Goal: Task Accomplishment & Management: Complete application form

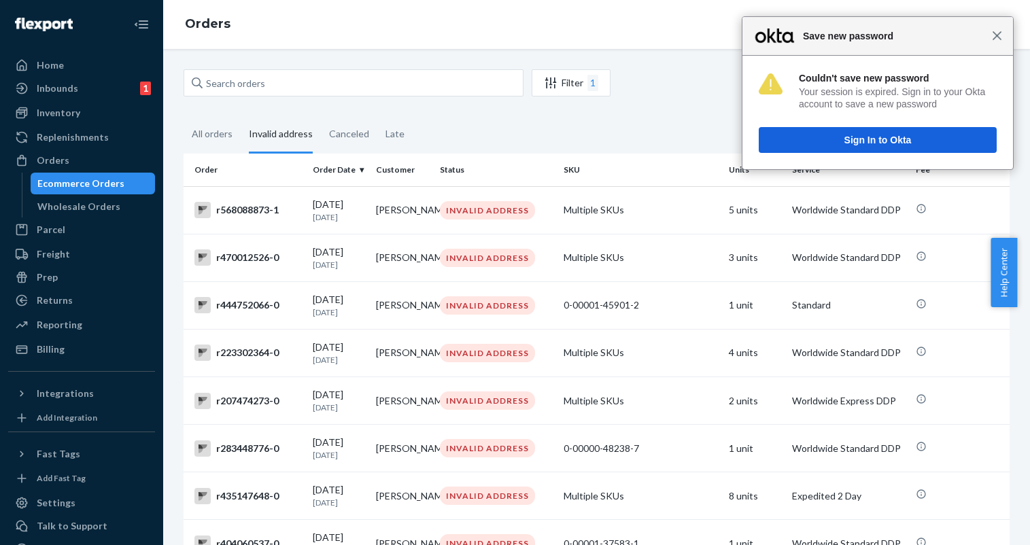
click at [1001, 35] on span "Close" at bounding box center [997, 36] width 10 height 10
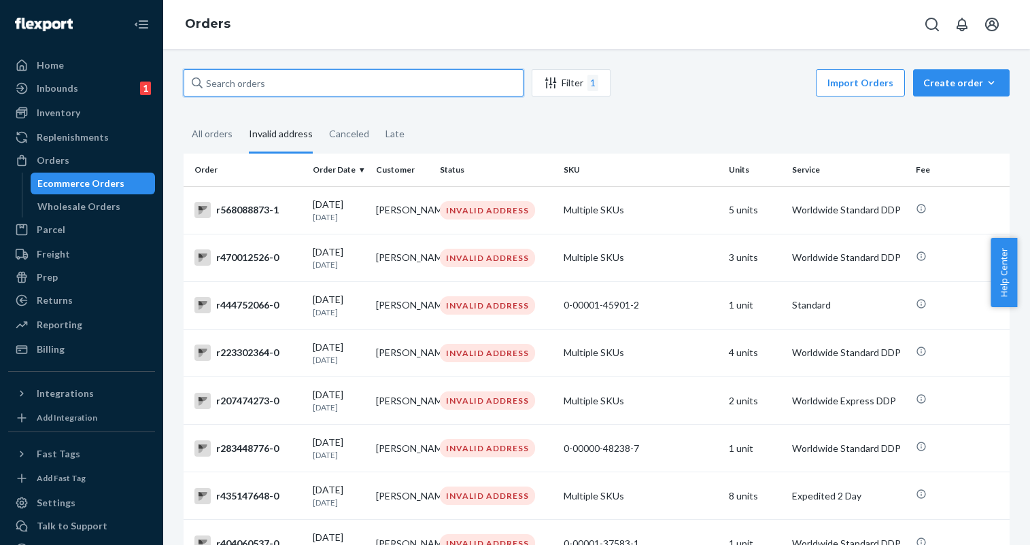
click at [339, 86] on input "text" at bounding box center [354, 82] width 340 height 27
paste input "r656734733"
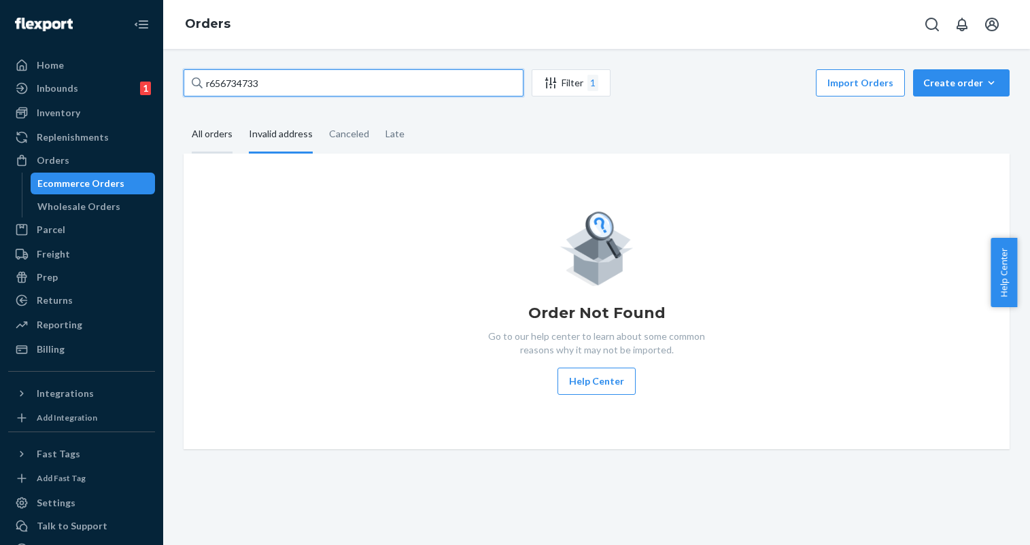
type input "r656734733"
click at [203, 138] on div "All orders" at bounding box center [212, 134] width 41 height 37
click at [184, 116] on input "All orders" at bounding box center [184, 116] width 0 height 0
click at [296, 80] on input "r656734733" at bounding box center [354, 82] width 340 height 27
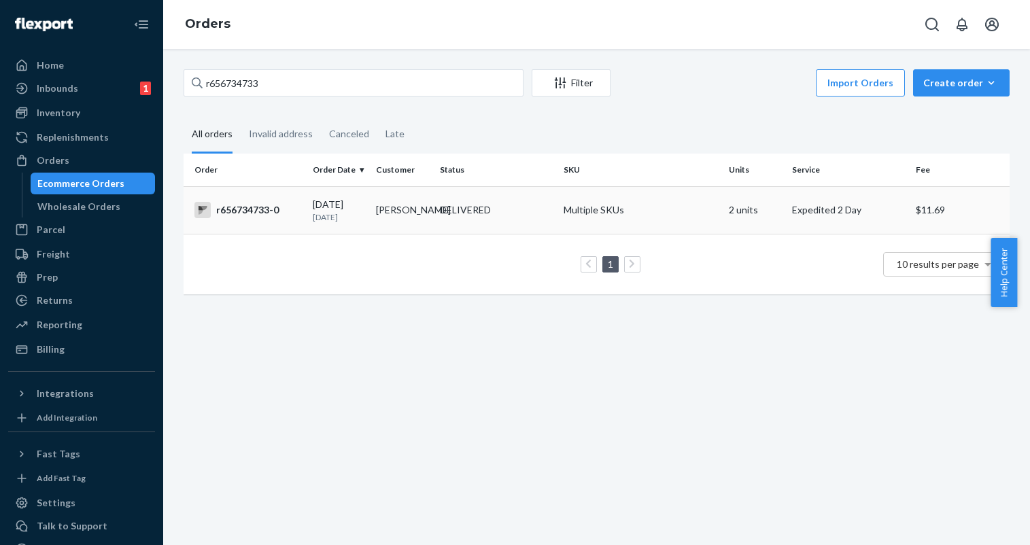
click at [487, 213] on div "DELIVERED" at bounding box center [465, 210] width 51 height 14
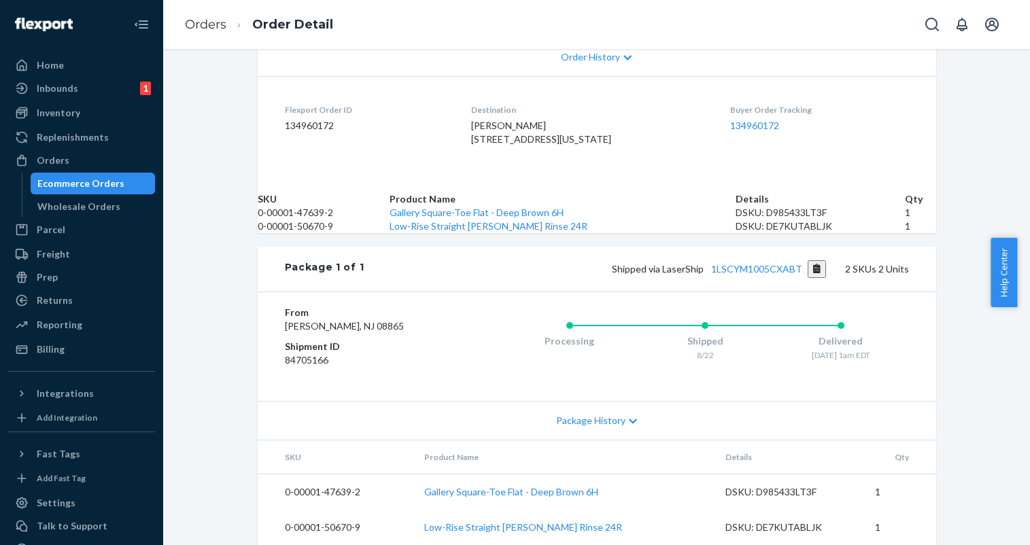
scroll to position [258, 0]
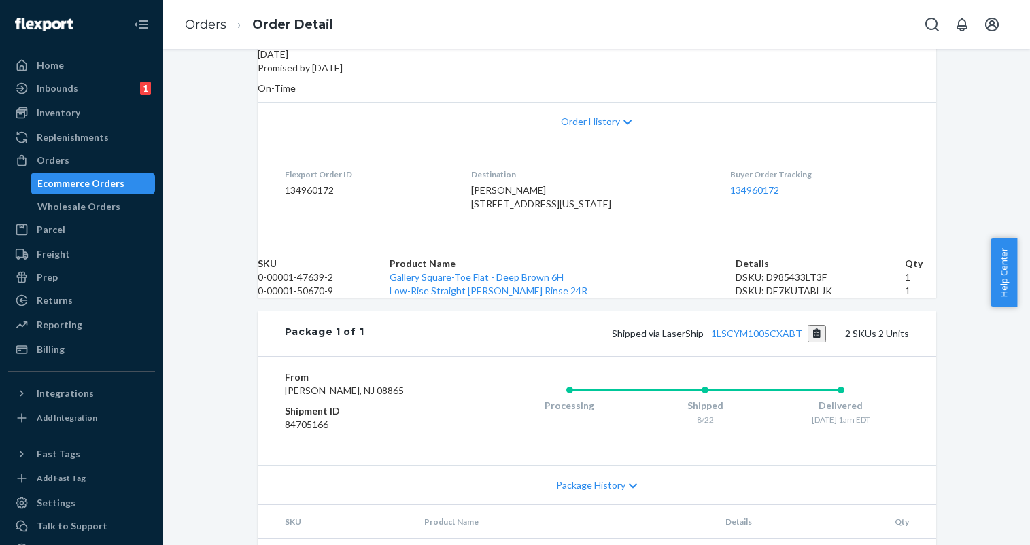
click at [624, 120] on icon at bounding box center [628, 122] width 8 height 5
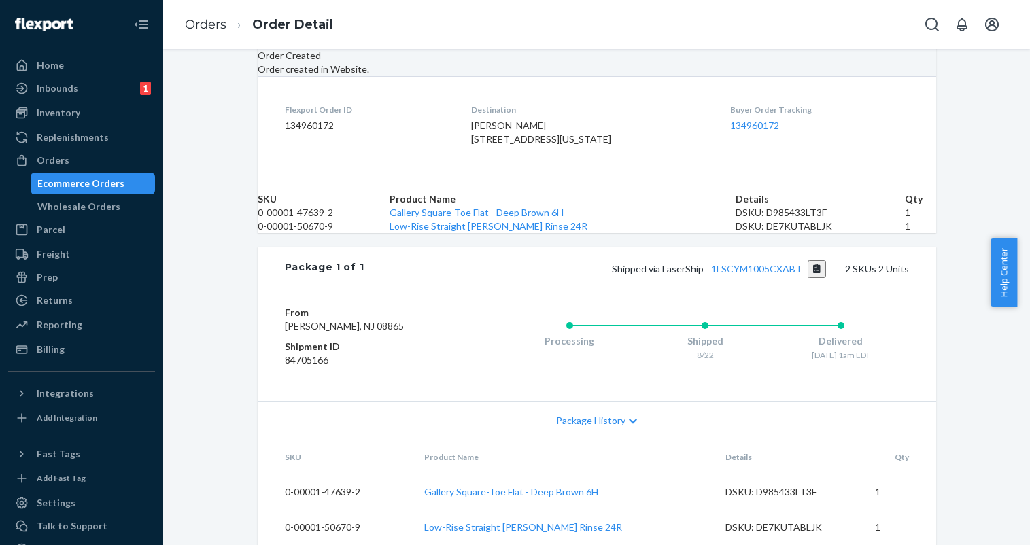
scroll to position [885, 0]
click at [629, 417] on icon at bounding box center [633, 422] width 8 height 10
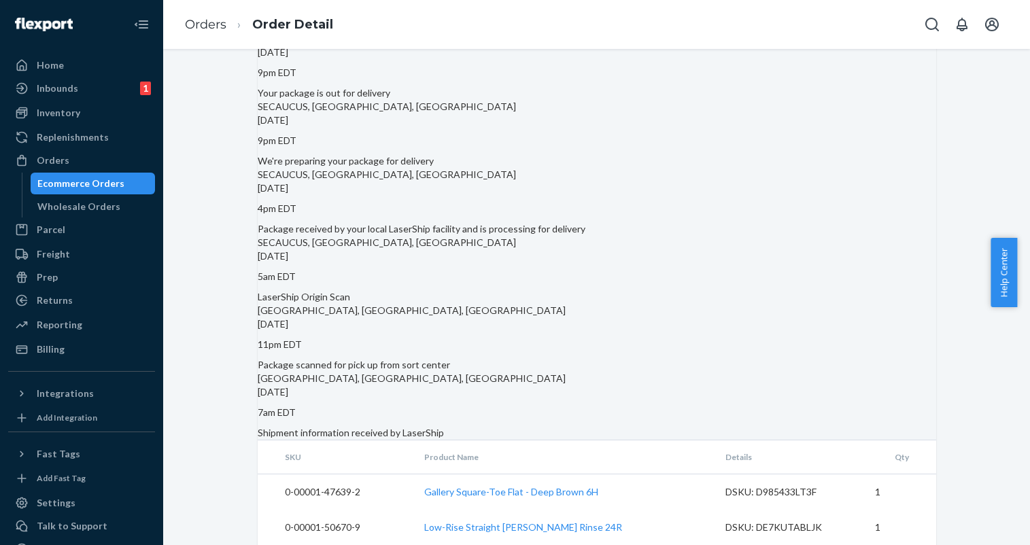
scroll to position [1293, 0]
click at [568, 486] on link "Gallery Square-Toe Flat - Deep Brown 6H" at bounding box center [511, 492] width 174 height 12
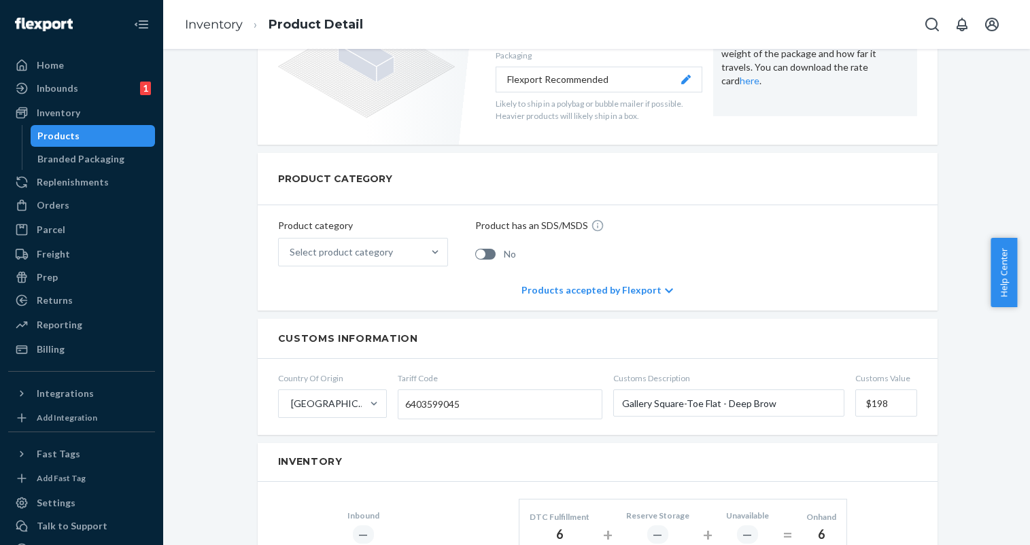
scroll to position [595, 0]
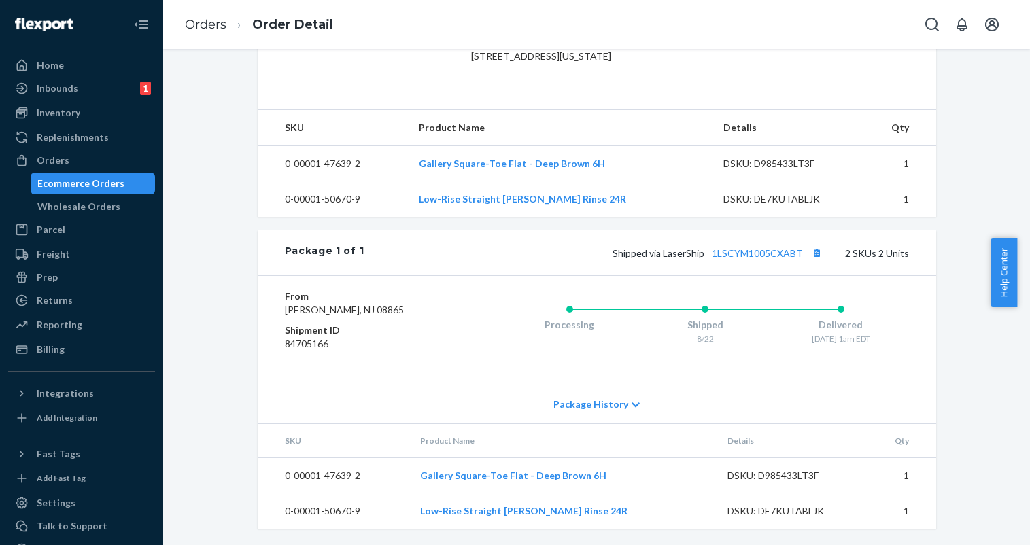
scroll to position [428, 0]
click at [959, 27] on icon "Open notifications" at bounding box center [962, 24] width 16 height 16
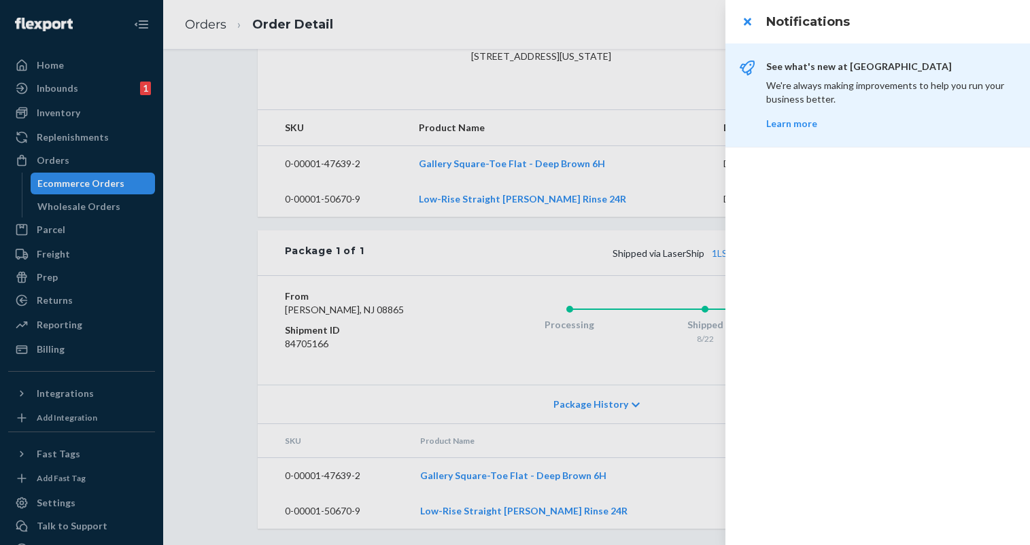
click at [673, 122] on div at bounding box center [515, 272] width 1030 height 545
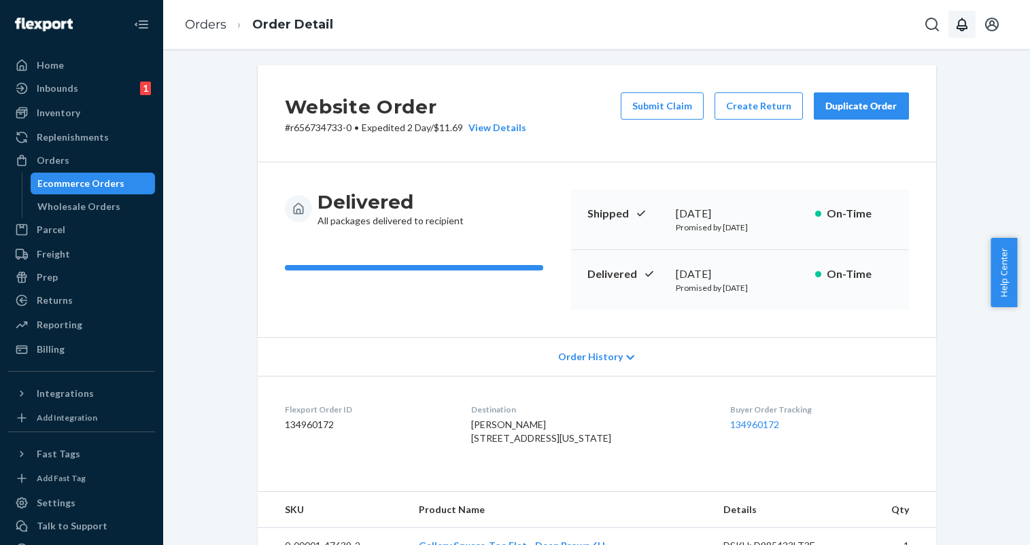
scroll to position [0, 0]
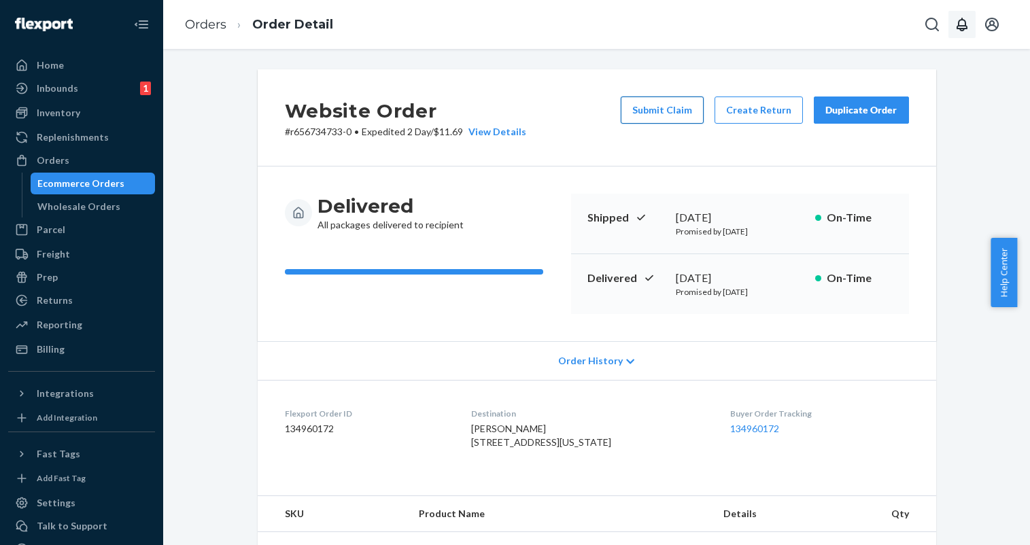
click at [656, 113] on button "Submit Claim" at bounding box center [662, 110] width 83 height 27
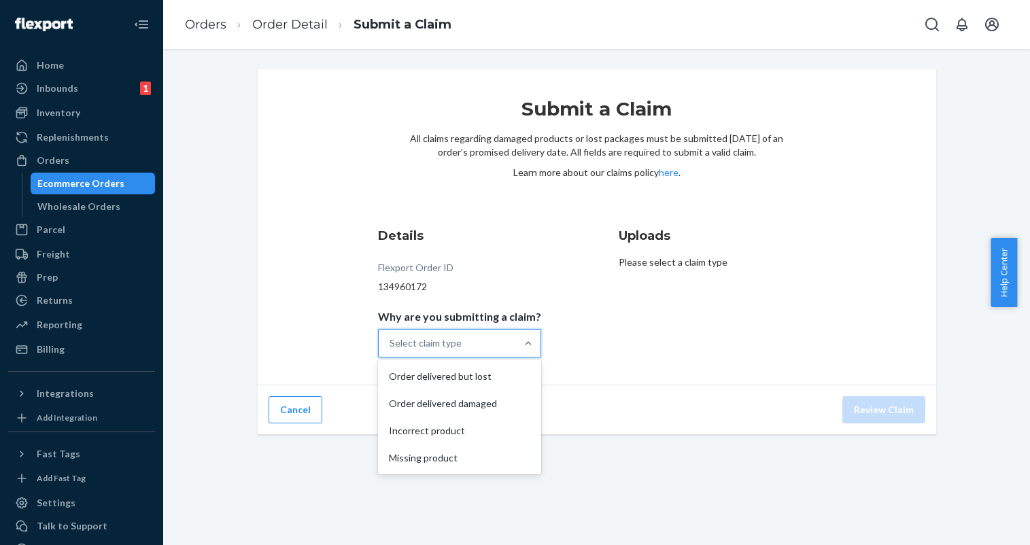
click at [507, 342] on div "Select claim type" at bounding box center [447, 343] width 137 height 27
click at [391, 342] on input "Why are you submitting a claim? option Order delivered but lost focused, 1 of 4…" at bounding box center [390, 344] width 1 height 14
click at [468, 460] on div "Missing product" at bounding box center [460, 458] width 158 height 27
click at [391, 350] on input "Why are you submitting a claim? option Missing product focused, 4 of 4. 4 resul…" at bounding box center [390, 344] width 1 height 14
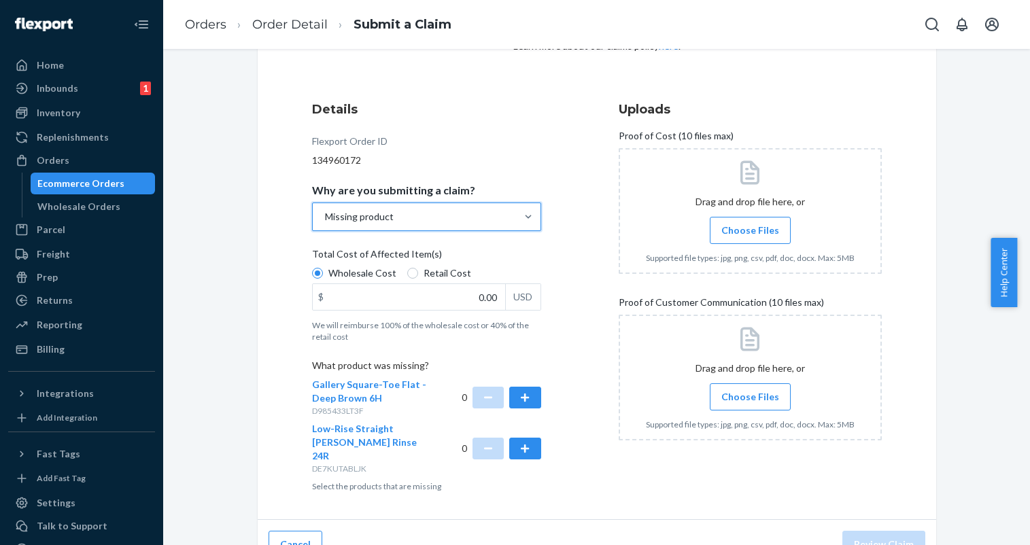
scroll to position [137, 0]
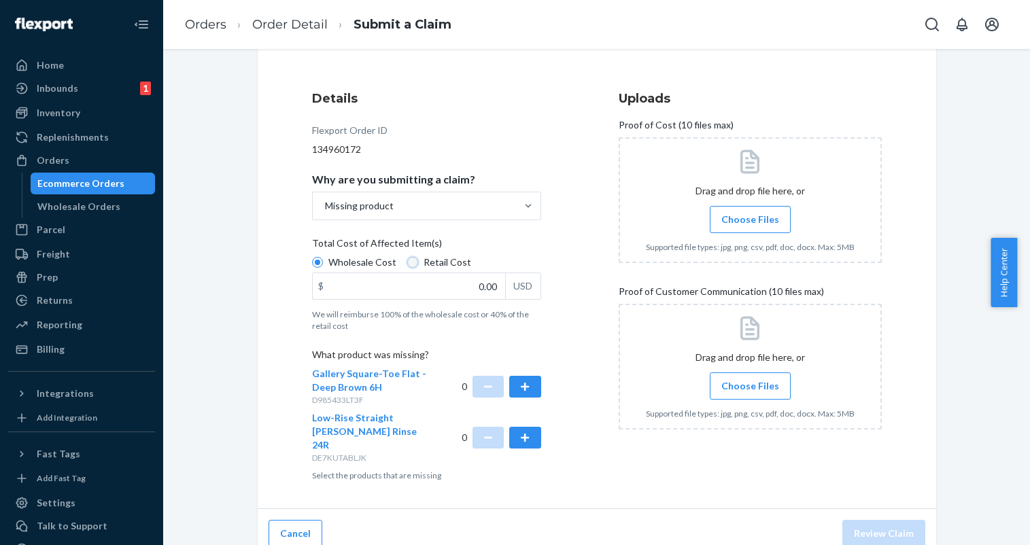
click at [407, 267] on input "Retail Cost" at bounding box center [412, 262] width 11 height 11
radio input "true"
radio input "false"
click at [524, 46] on div "Orders Order Detail Submit a Claim" at bounding box center [596, 24] width 867 height 49
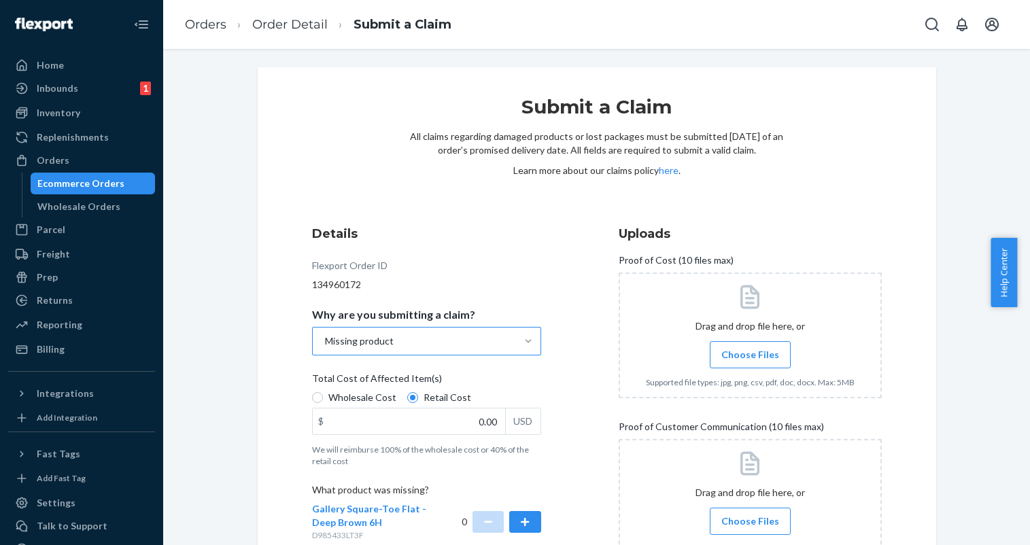
scroll to position [0, 0]
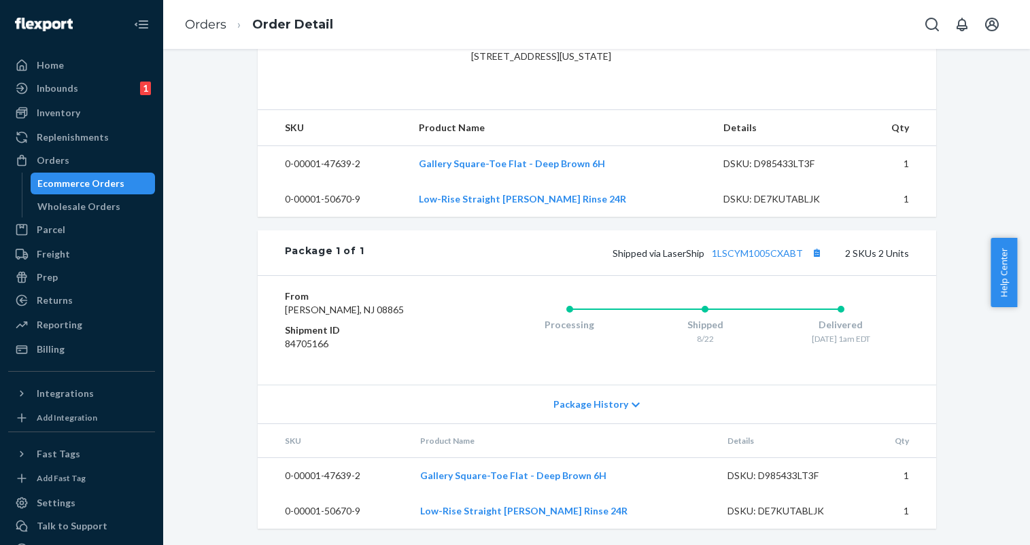
scroll to position [428, 0]
drag, startPoint x: 1025, startPoint y: 307, endPoint x: 1006, endPoint y: 338, distance: 35.7
click at [1017, 335] on body "Home Inbounds 1 Shipping Plans Problems 1 Inventory Products Branded Packaging …" at bounding box center [515, 272] width 1030 height 545
click at [910, 367] on div "From Everlane Phillipsburg, NJ 08865 Shipment ID 84705166 Processing Shipped 8/…" at bounding box center [597, 329] width 679 height 109
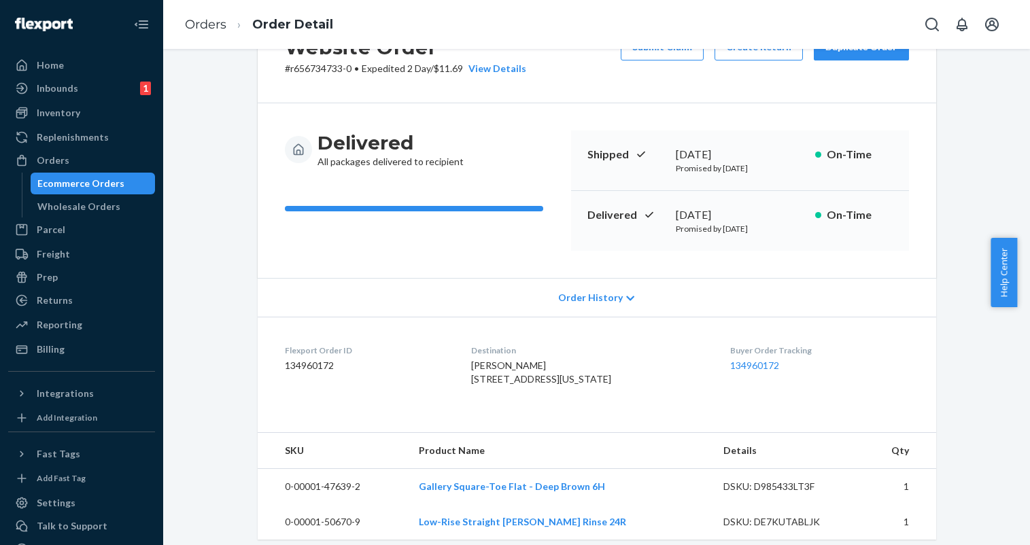
scroll to position [37, 0]
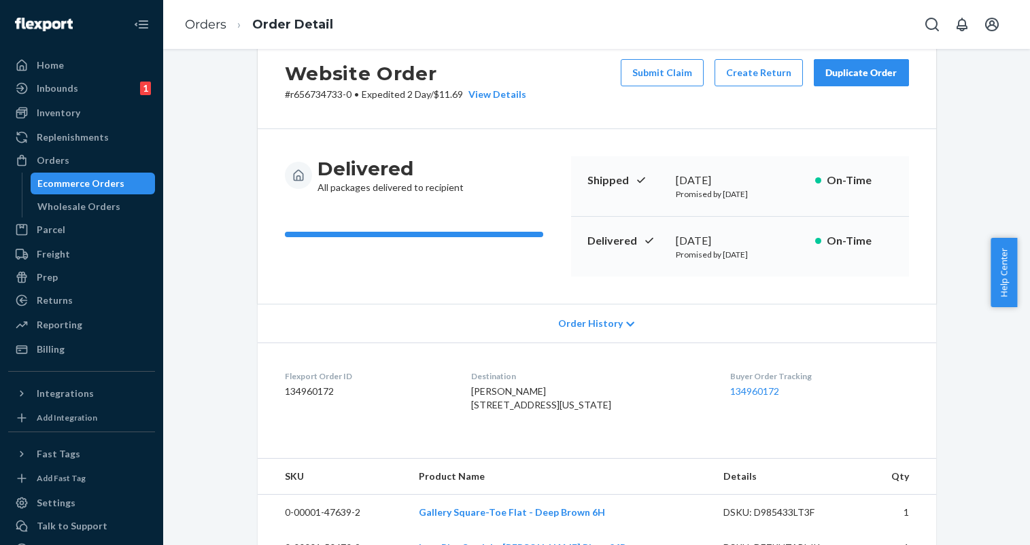
click at [626, 328] on icon at bounding box center [630, 325] width 8 height 10
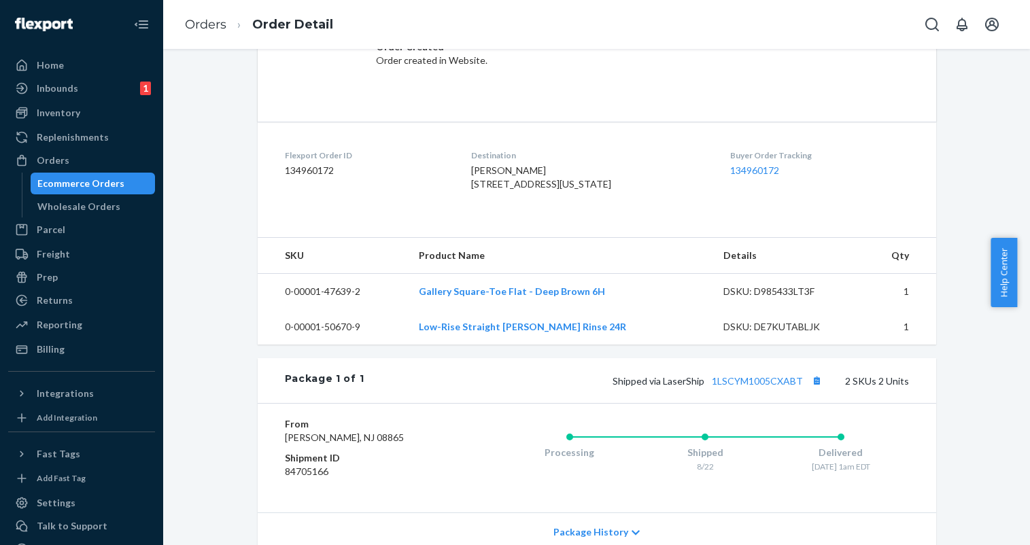
scroll to position [717, 0]
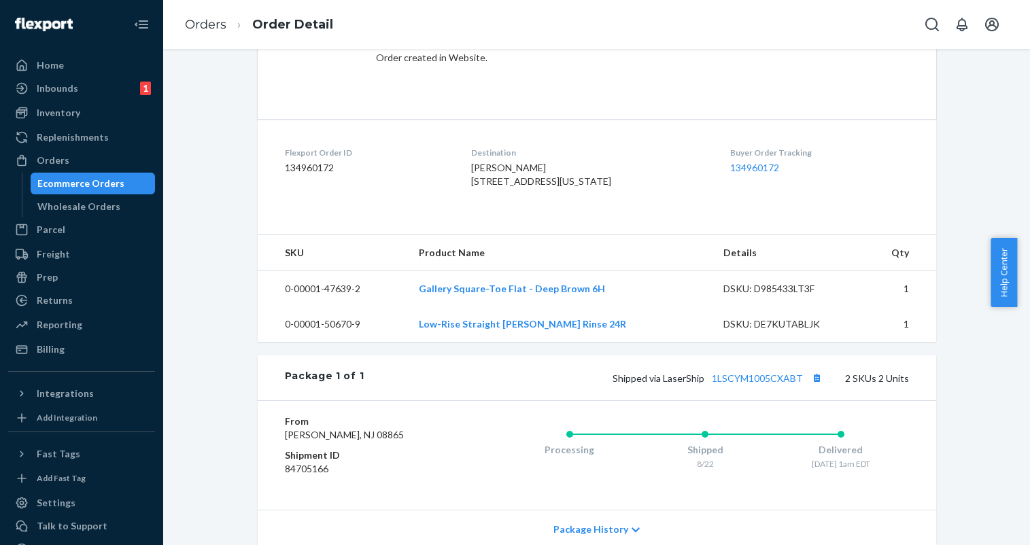
drag, startPoint x: 503, startPoint y: 354, endPoint x: 422, endPoint y: 354, distance: 81.6
click at [422, 342] on td "Low-Rise Straight Jean - Tungsten Rinse 24R" at bounding box center [560, 324] width 305 height 35
copy link "Low-Rise Straight Jean - Tungsten Rinse 24R"
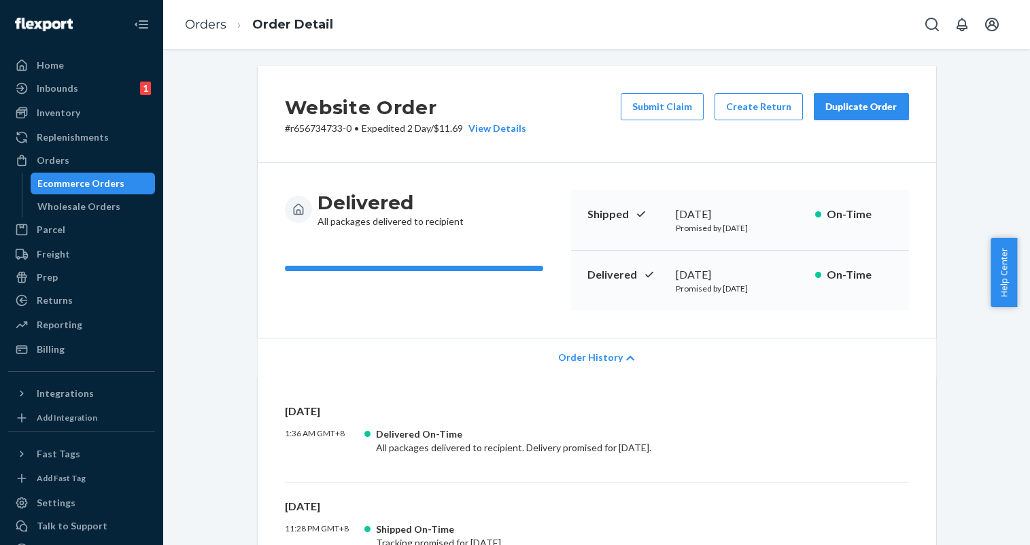
scroll to position [0, 0]
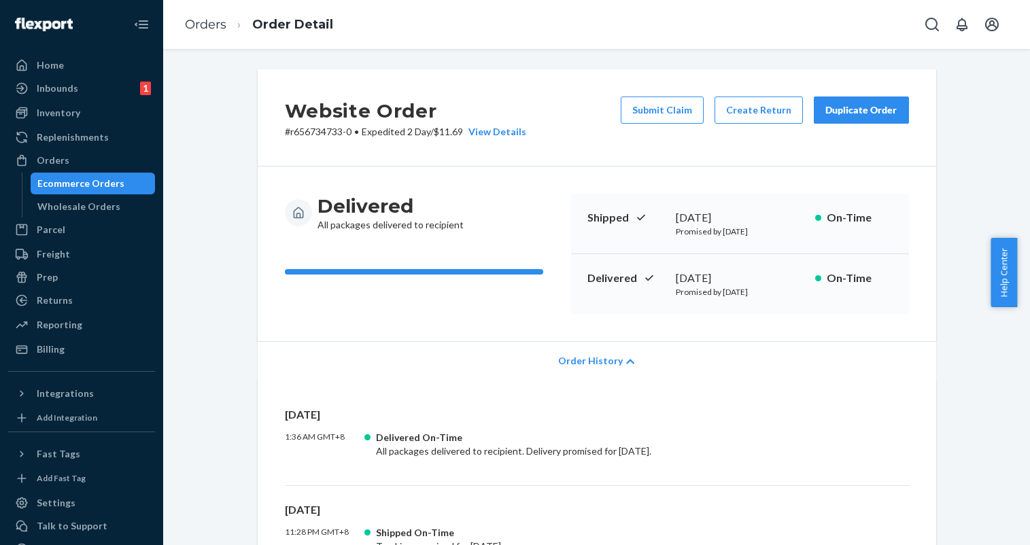
click at [318, 131] on p "# r656734733-0 • Expedited 2 Day / $11.69 View Details" at bounding box center [405, 132] width 241 height 14
copy p "r656734733"
